Goal: Information Seeking & Learning: Find contact information

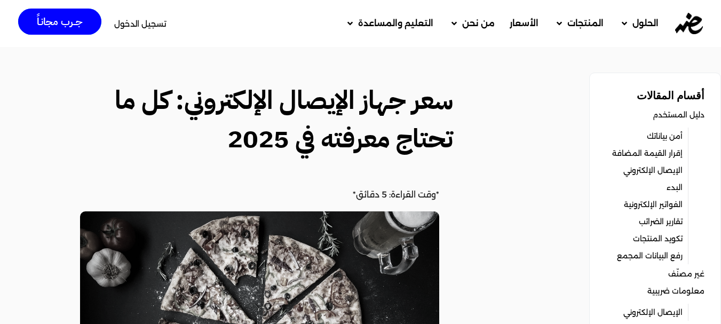
click at [505, 79] on span "خدمة العملاء" at bounding box center [525, 77] width 57 height 13
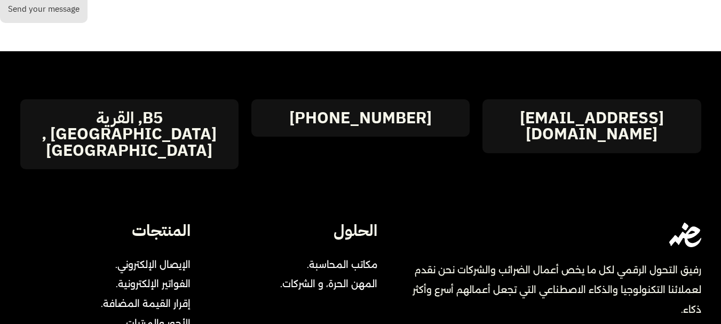
scroll to position [427, 0]
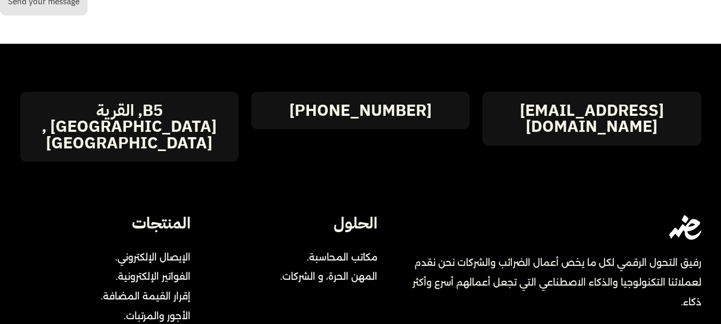
click at [337, 248] on span "مكاتب المحاسبة." at bounding box center [340, 258] width 76 height 20
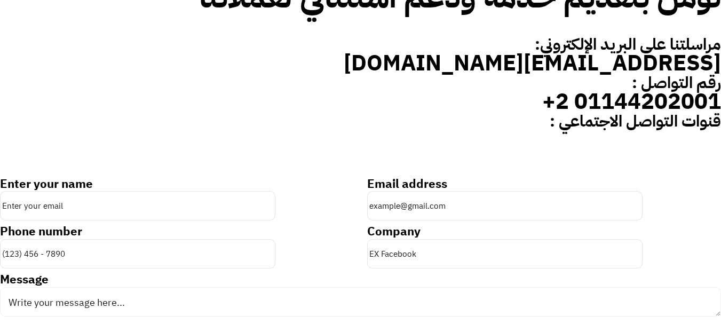
scroll to position [0, 0]
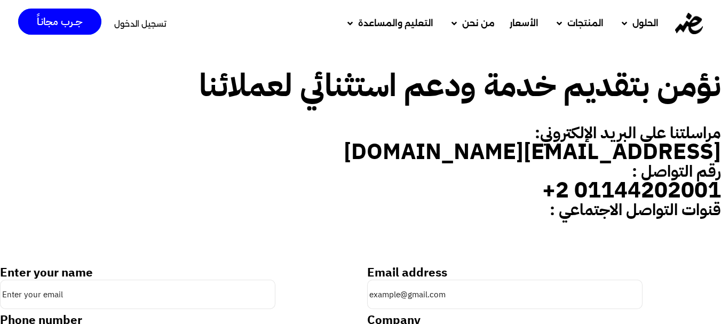
click at [78, 224] on ul at bounding box center [360, 228] width 721 height 20
click at [696, 48] on div "نؤمن بتقديم خدمة ودعم استثنائي لعملائنا مراسلتنا على البريد الإلكتروني: hi@edar…" at bounding box center [360, 259] width 721 height 424
click at [83, 28] on link "جــرب مجانـاً" at bounding box center [59, 22] width 83 height 26
